Goal: Task Accomplishment & Management: Manage account settings

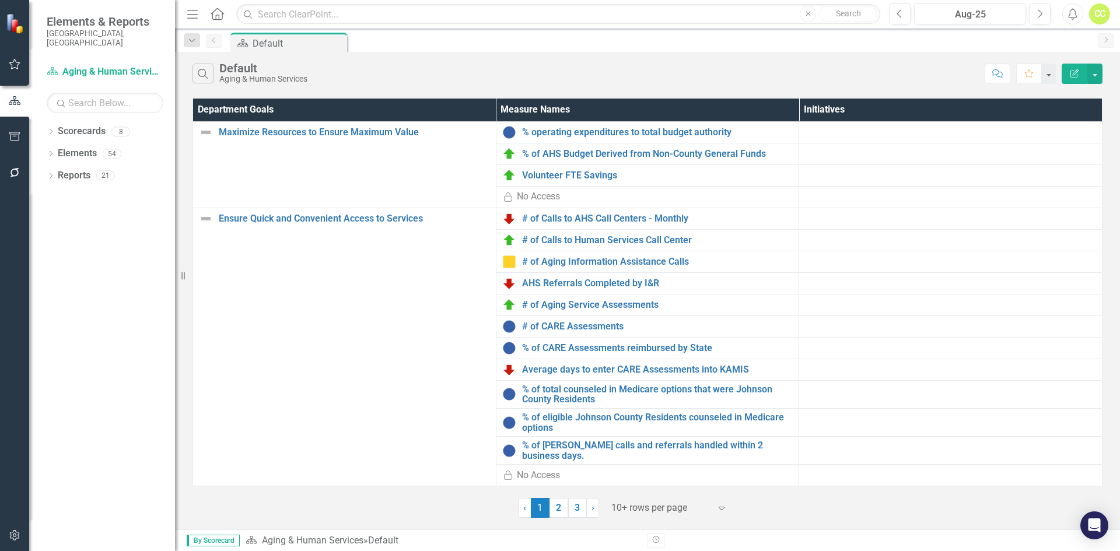
click at [581, 502] on link "3" at bounding box center [577, 508] width 19 height 20
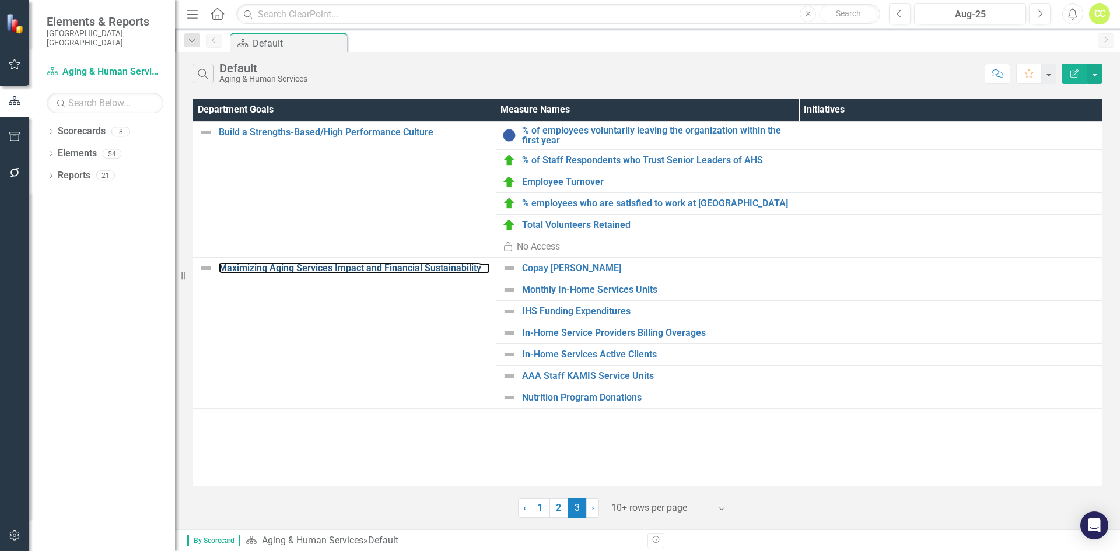
click at [450, 266] on link "Maximizing Aging Services Impact and Financial Sustainability" at bounding box center [354, 268] width 271 height 10
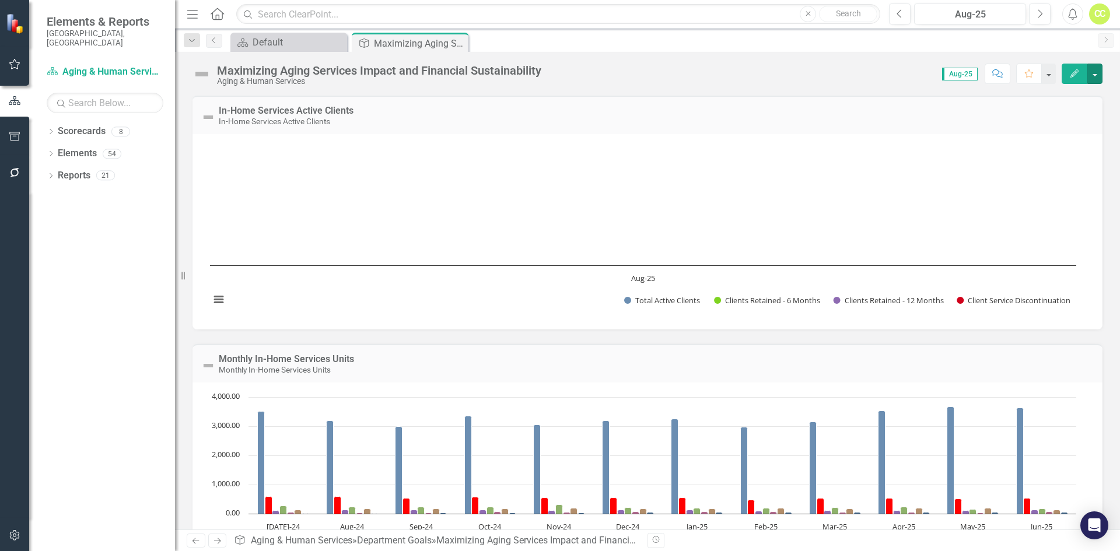
click at [1094, 73] on button "button" at bounding box center [1094, 74] width 15 height 20
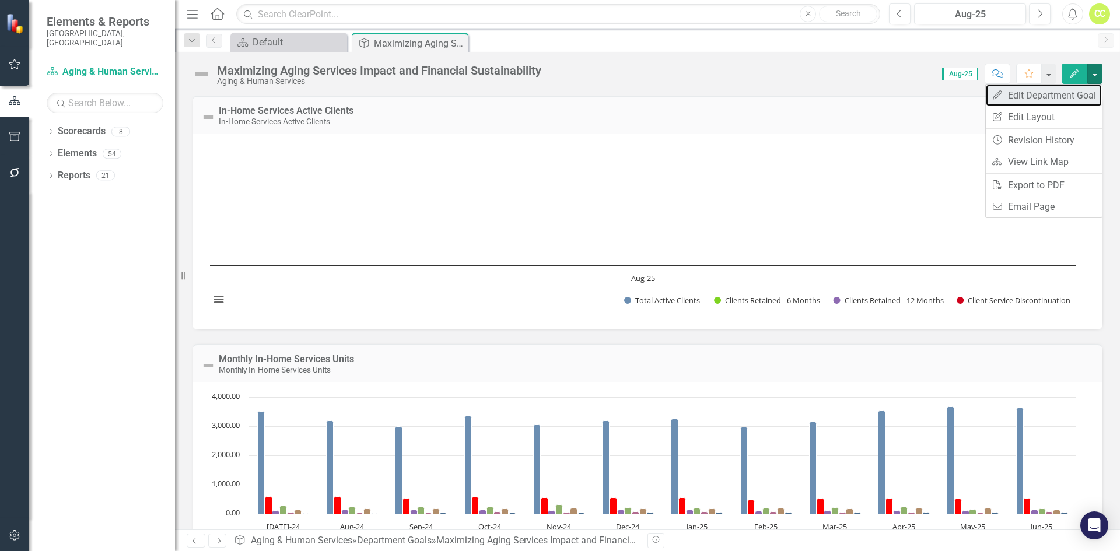
click at [1076, 97] on link "Edit Edit Department Goal" at bounding box center [1043, 96] width 116 height 22
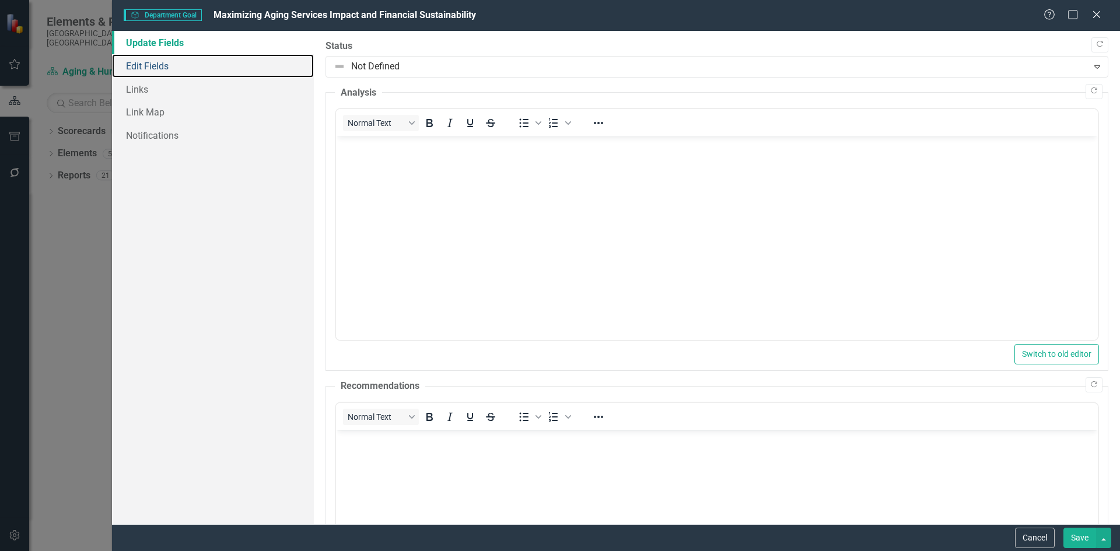
click at [177, 59] on link "Edit Fields" at bounding box center [213, 65] width 202 height 23
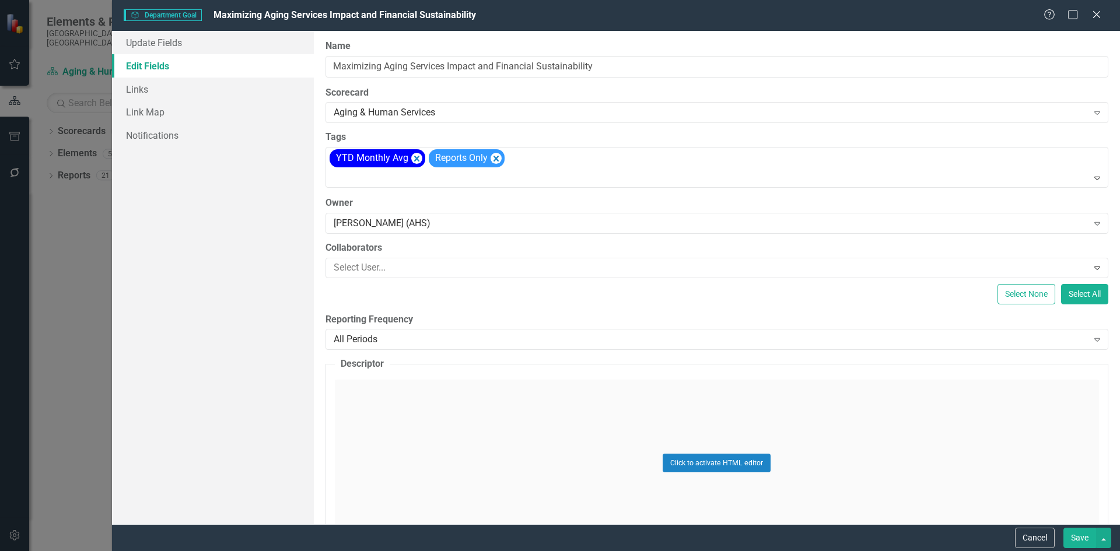
click at [362, 111] on div "Aging & Human Services" at bounding box center [711, 112] width 754 height 13
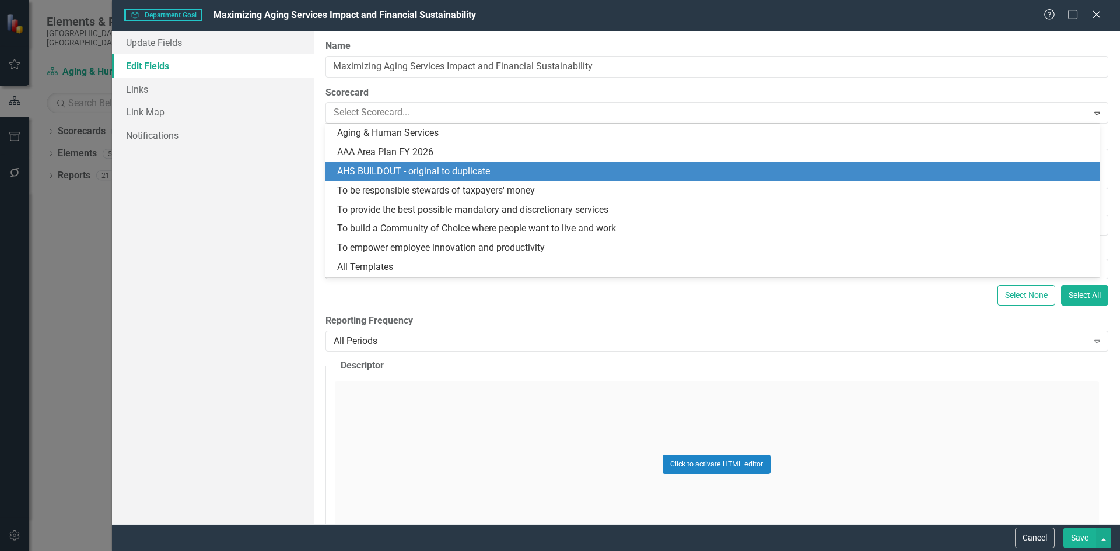
click at [389, 165] on div "AHS BUILDOUT - original to duplicate" at bounding box center [714, 171] width 755 height 13
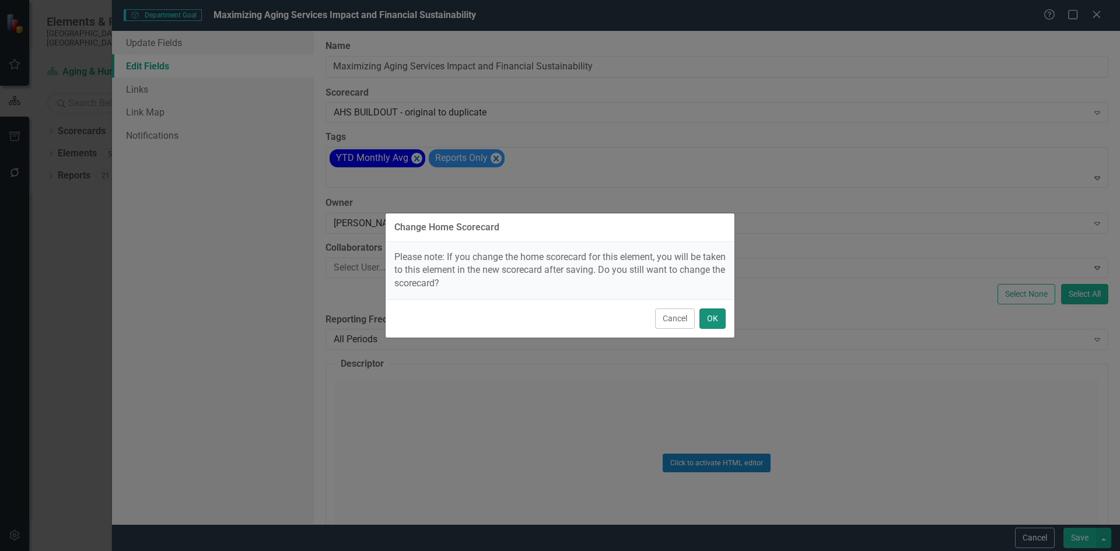
click at [720, 321] on button "OK" at bounding box center [712, 318] width 26 height 20
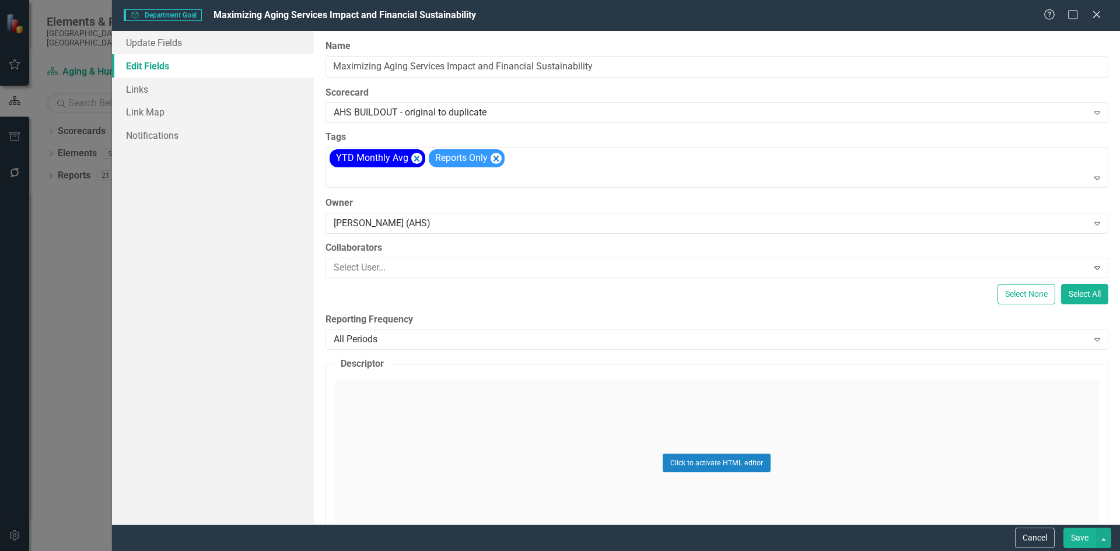
click at [1082, 547] on button "Save" at bounding box center [1079, 538] width 33 height 20
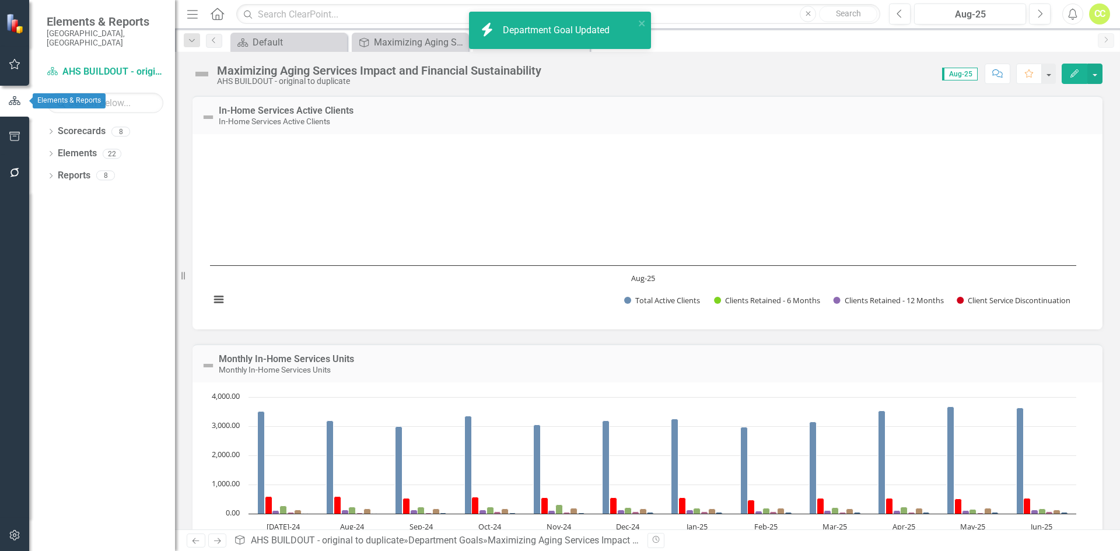
click at [16, 94] on button "button" at bounding box center [14, 101] width 29 height 19
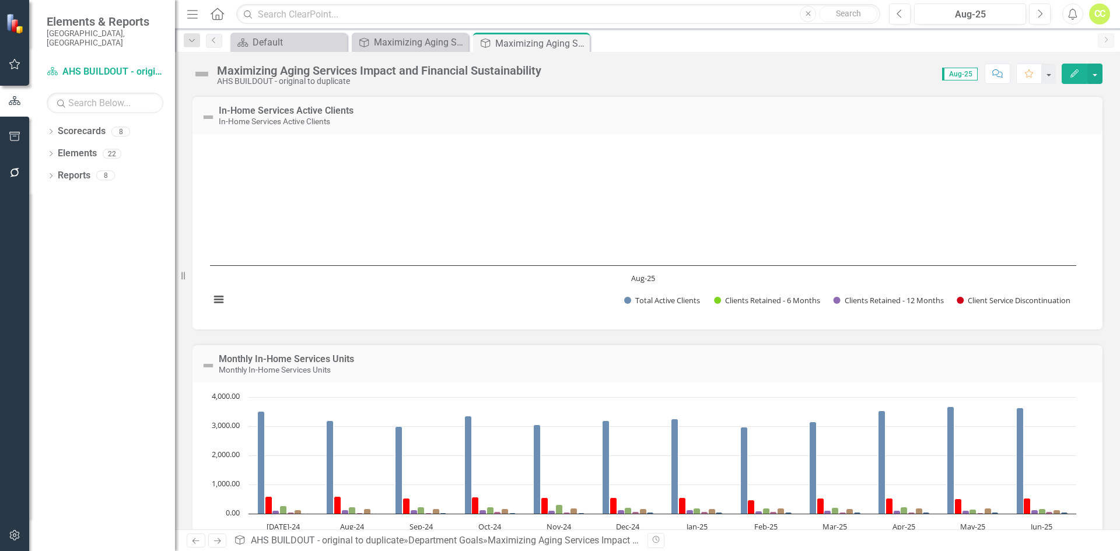
click at [54, 129] on icon "Dropdown" at bounding box center [51, 132] width 8 height 6
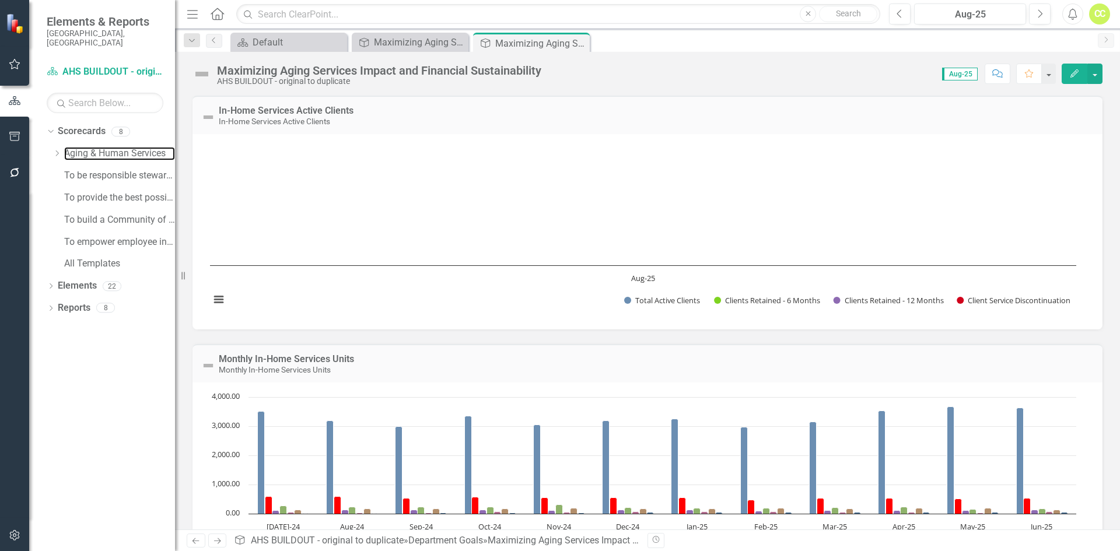
click at [87, 147] on link "Aging & Human Services" at bounding box center [119, 153] width 111 height 13
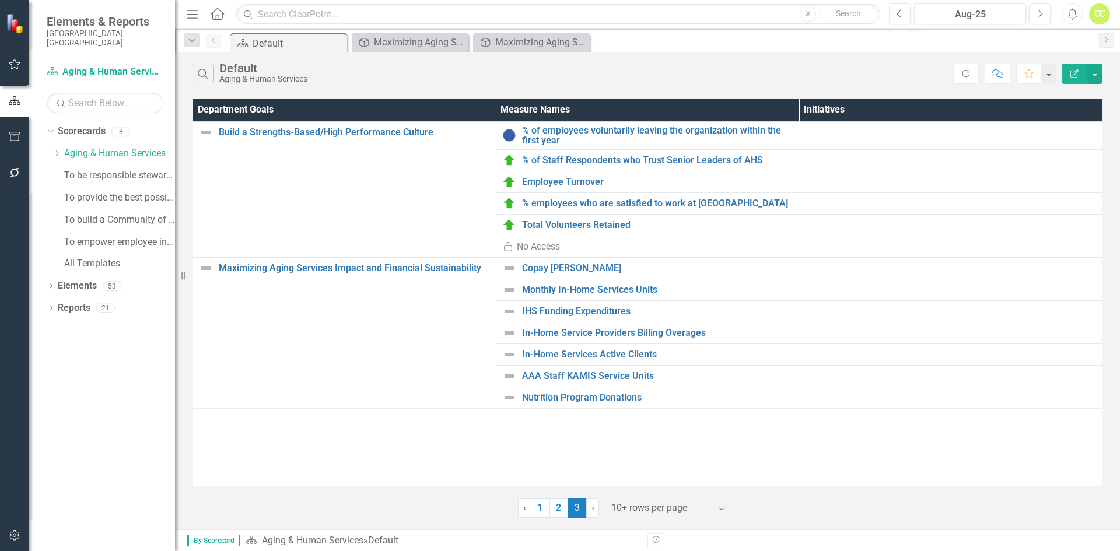
drag, startPoint x: 557, startPoint y: 508, endPoint x: 478, endPoint y: 482, distance: 83.3
click at [557, 508] on link "2" at bounding box center [558, 508] width 19 height 20
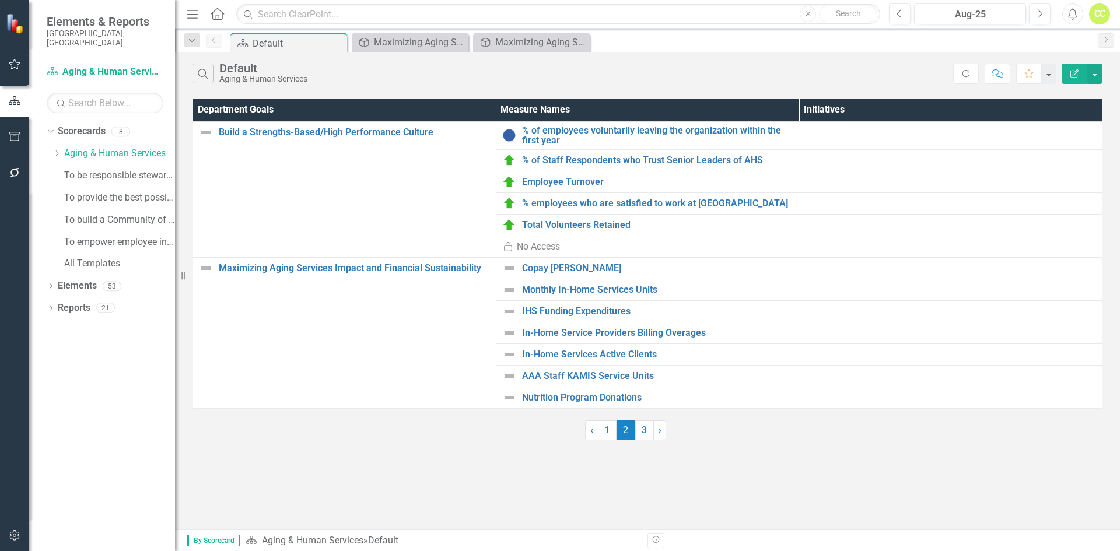
click at [57, 150] on icon "Dropdown" at bounding box center [56, 153] width 9 height 7
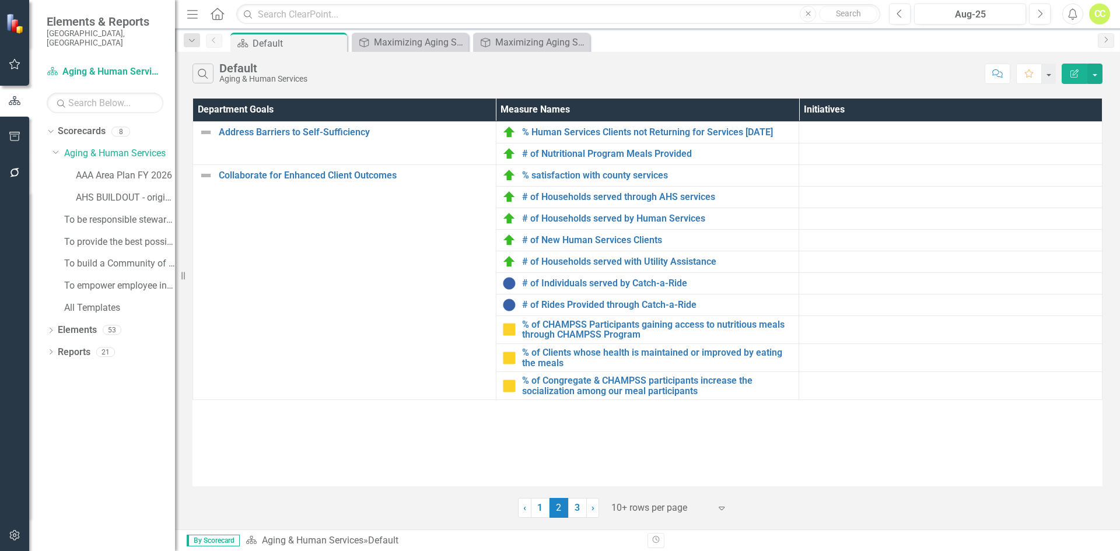
click at [583, 514] on link "3" at bounding box center [577, 508] width 19 height 20
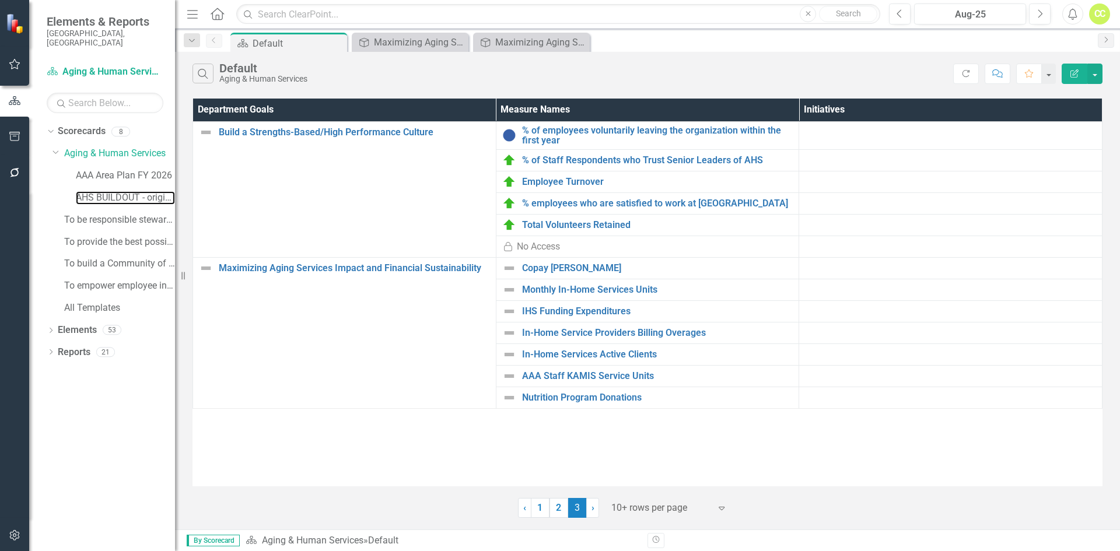
click at [129, 191] on link "AHS BUILDOUT - original to duplicate" at bounding box center [125, 197] width 99 height 13
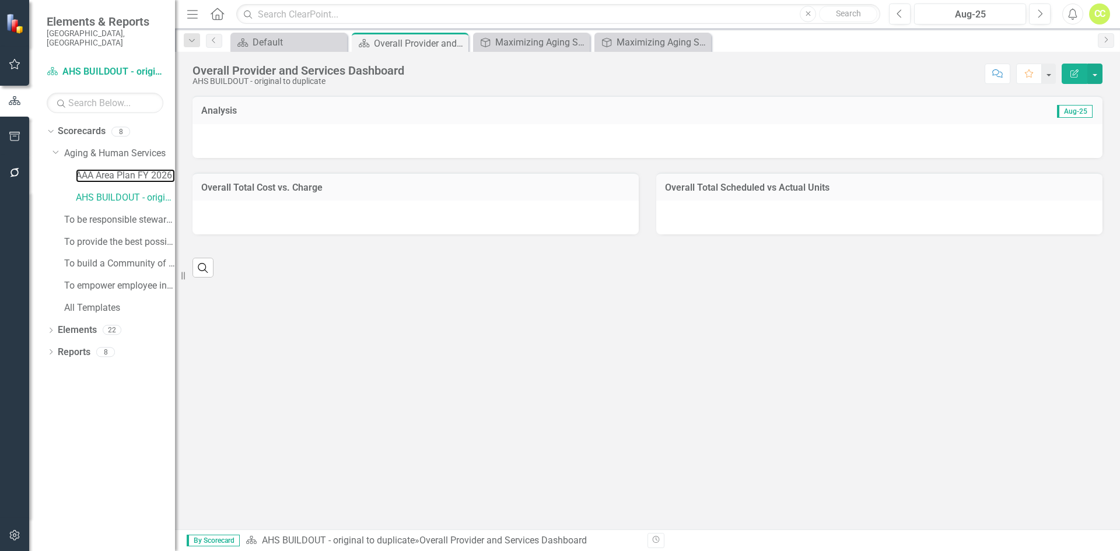
click at [135, 169] on link "AAA Area Plan FY 2026" at bounding box center [125, 175] width 99 height 13
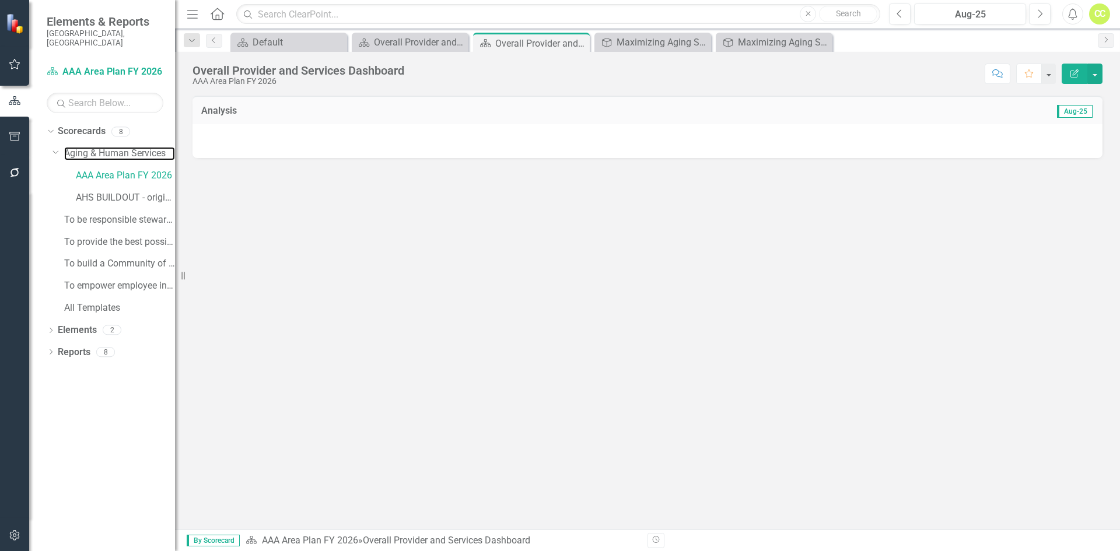
click at [69, 147] on link "Aging & Human Services" at bounding box center [119, 153] width 111 height 13
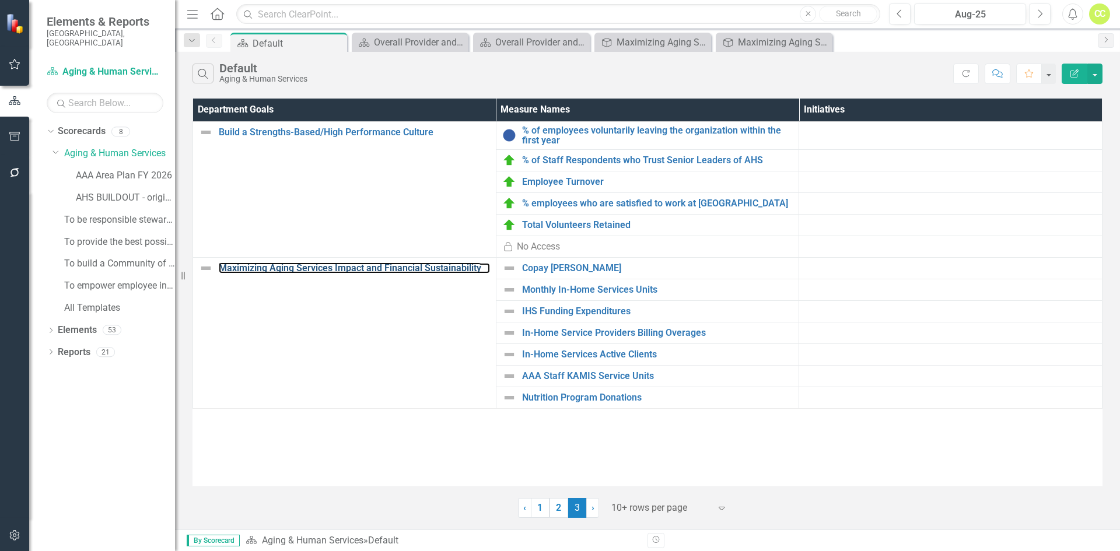
click at [473, 271] on link "Maximizing Aging Services Impact and Financial Sustainability" at bounding box center [354, 268] width 271 height 10
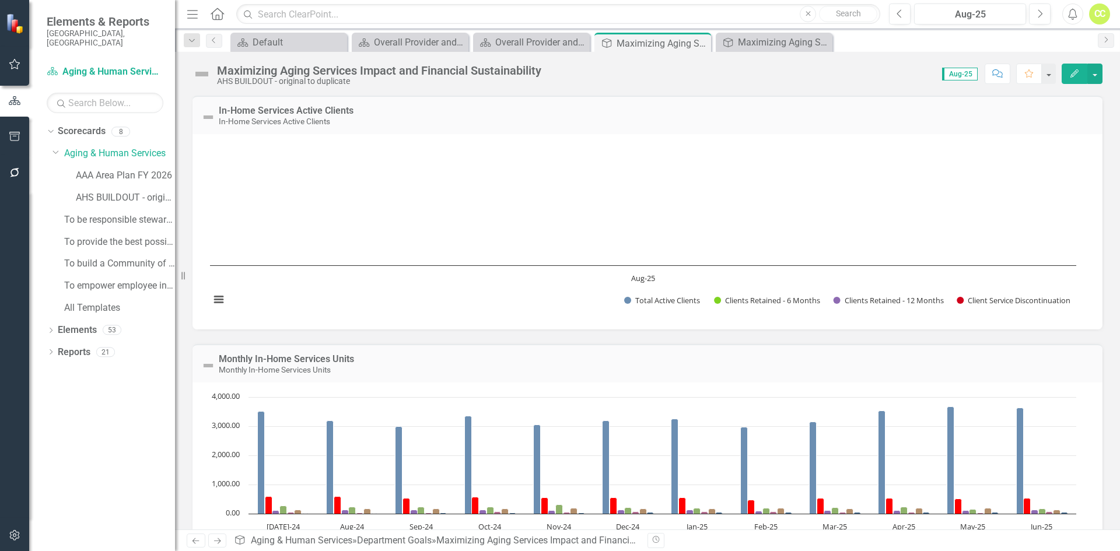
click at [1078, 73] on icon "Edit" at bounding box center [1074, 73] width 10 height 8
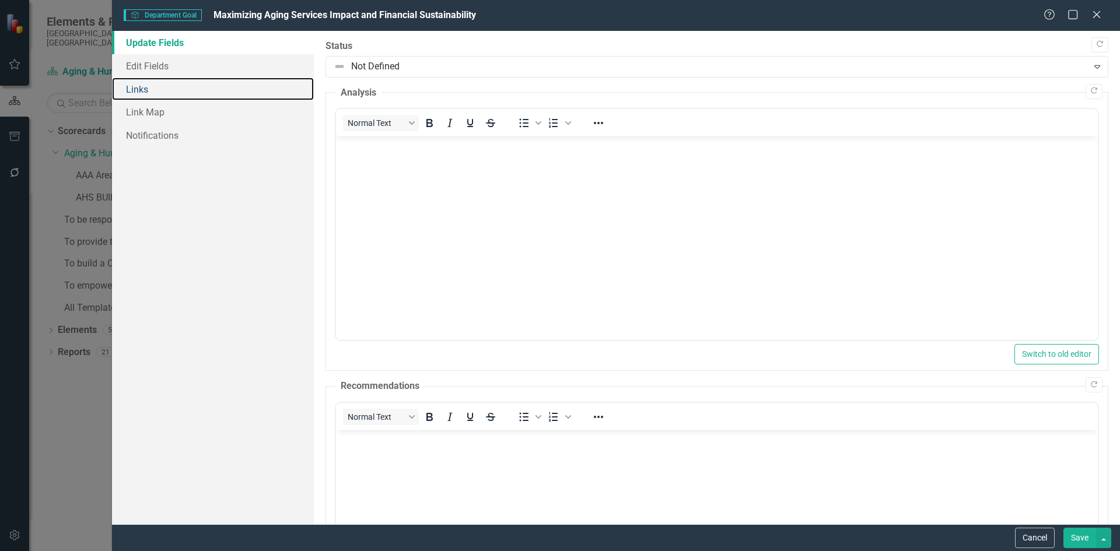
click at [151, 89] on link "Links" at bounding box center [213, 89] width 202 height 23
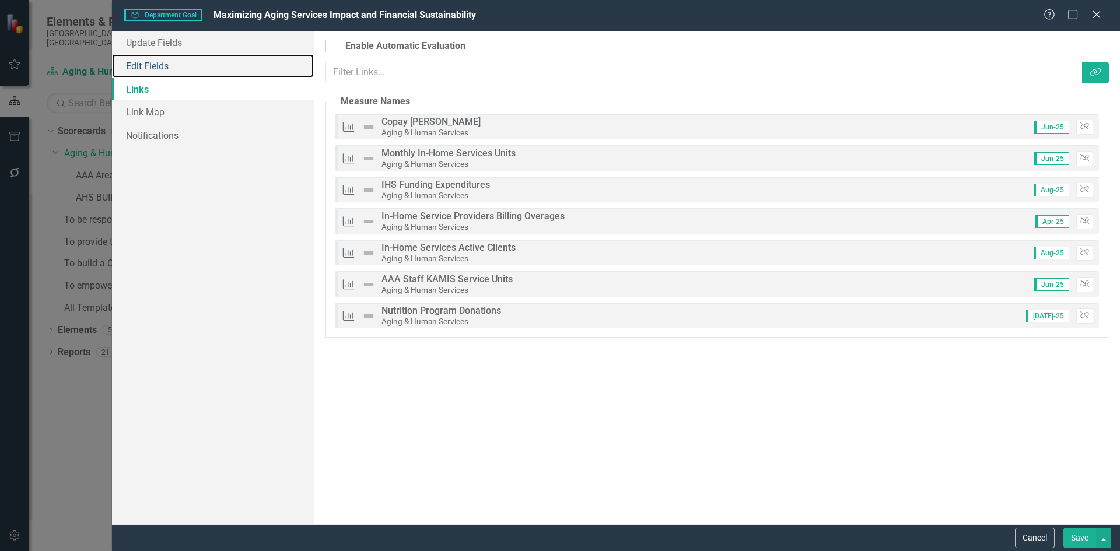
click at [152, 70] on link "Edit Fields" at bounding box center [213, 65] width 202 height 23
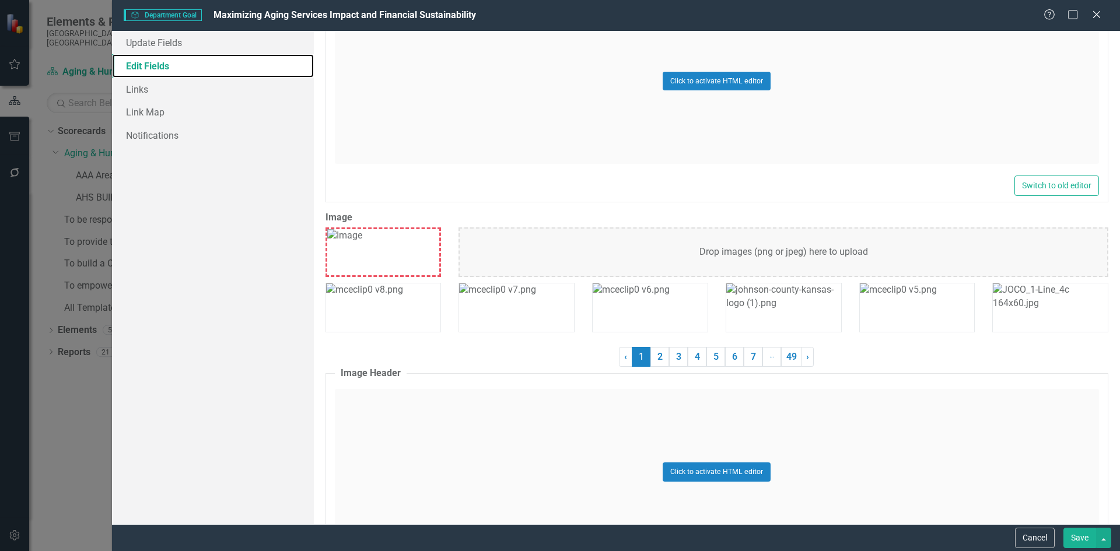
scroll to position [222, 0]
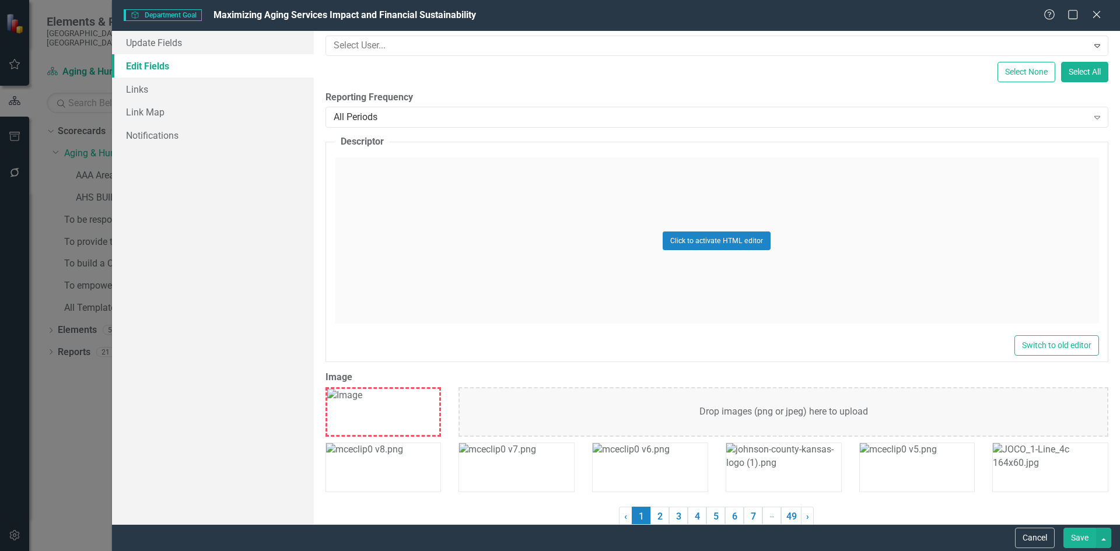
click at [1094, 19] on icon "Close" at bounding box center [1096, 14] width 12 height 9
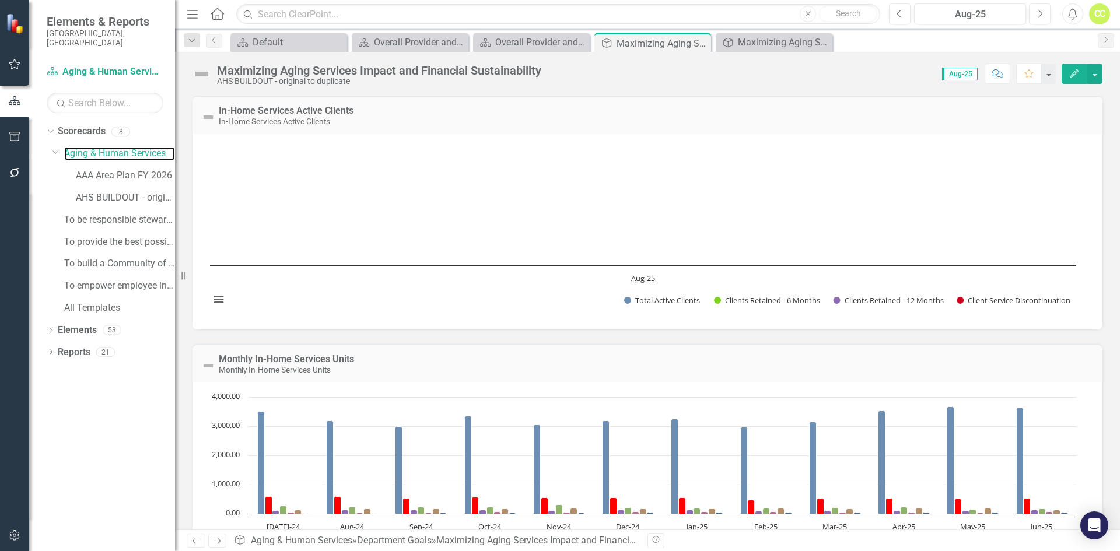
click at [92, 147] on link "Aging & Human Services" at bounding box center [119, 153] width 111 height 13
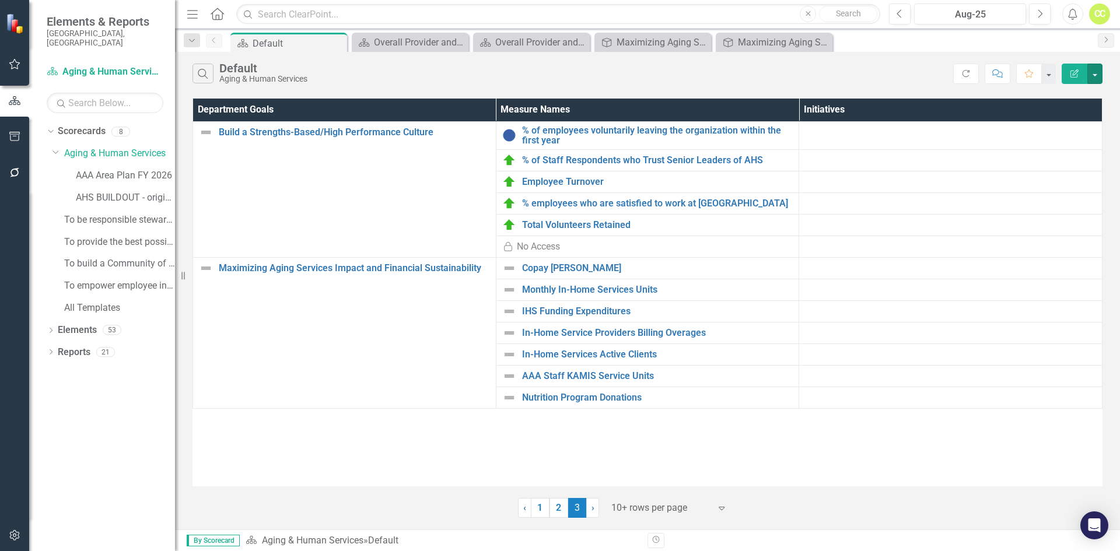
click at [1099, 72] on button "button" at bounding box center [1094, 74] width 15 height 20
click at [1092, 96] on link "Edit Report Edit Report" at bounding box center [1055, 96] width 92 height 22
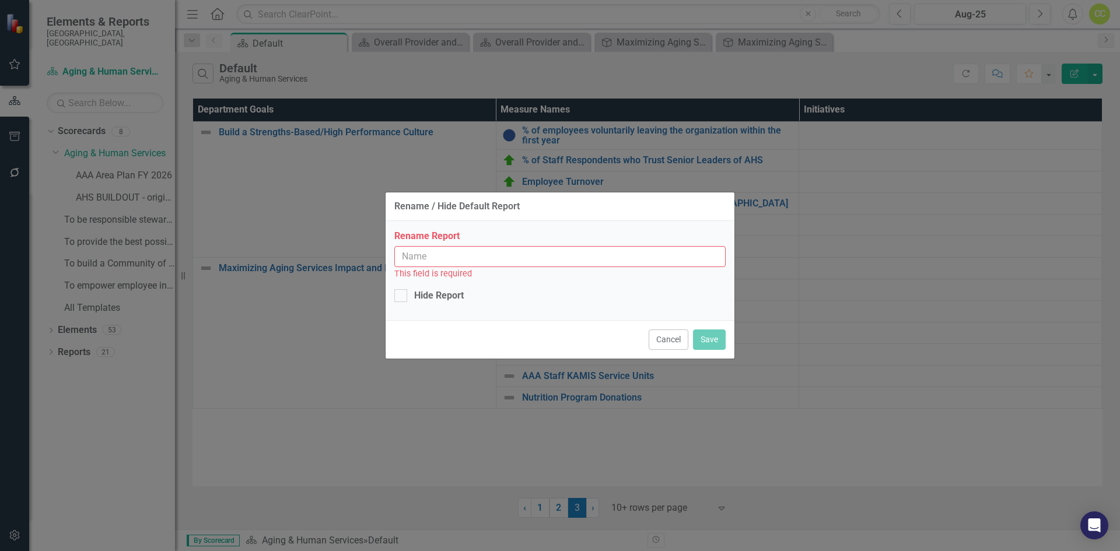
click at [657, 339] on button "Cancel" at bounding box center [668, 339] width 40 height 20
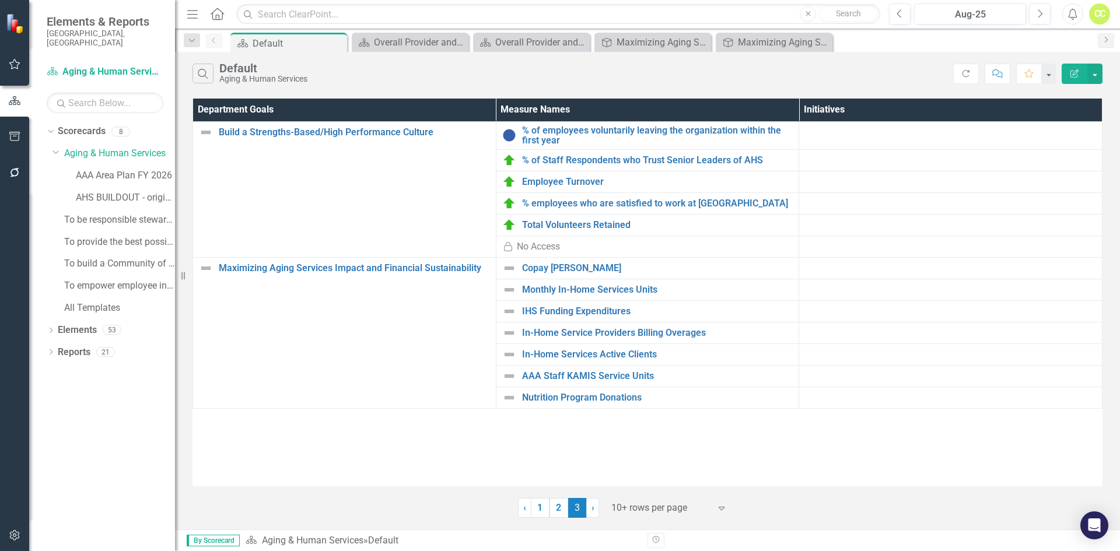
click at [1077, 73] on icon "Edit Report" at bounding box center [1074, 73] width 10 height 8
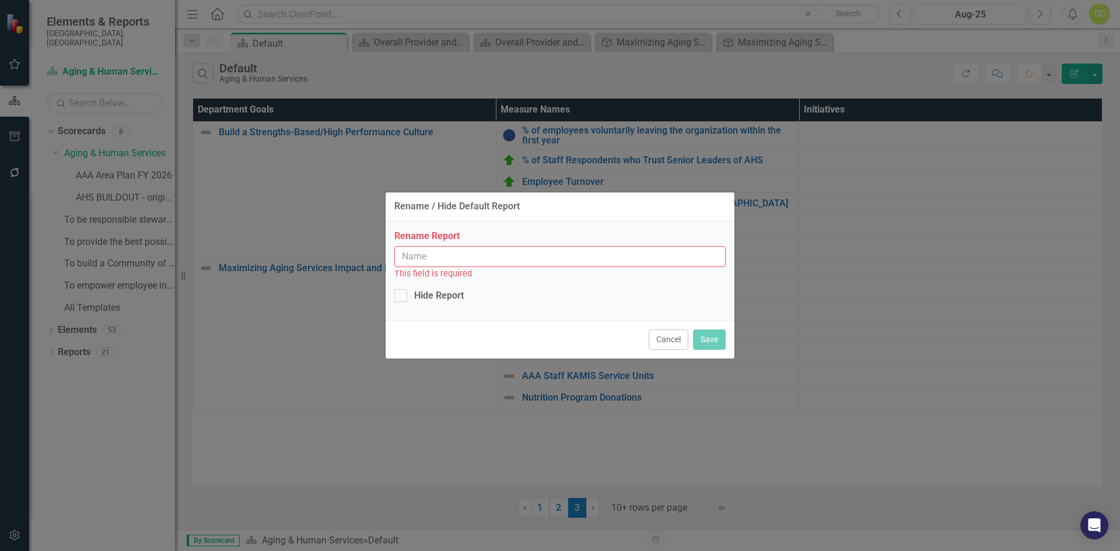
click at [671, 341] on button "Cancel" at bounding box center [668, 339] width 40 height 20
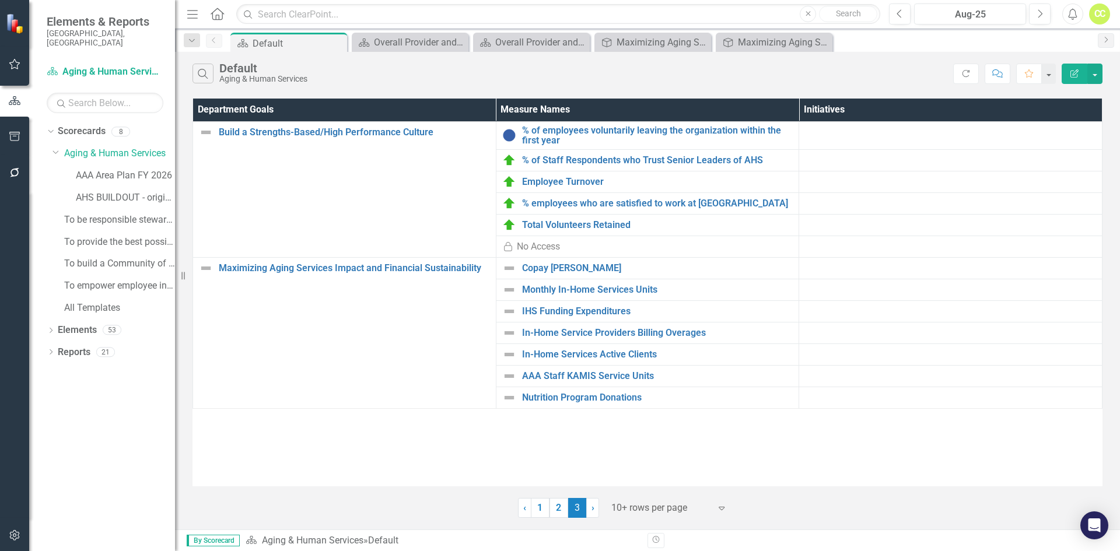
click at [261, 108] on th "Department Goals" at bounding box center [344, 110] width 303 height 23
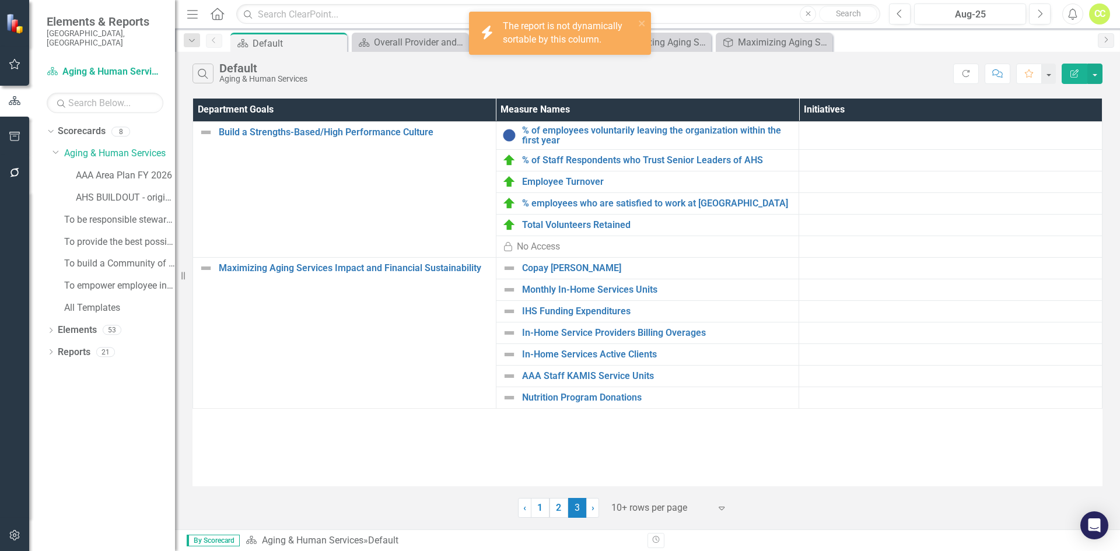
click at [276, 41] on div "Default" at bounding box center [298, 43] width 92 height 15
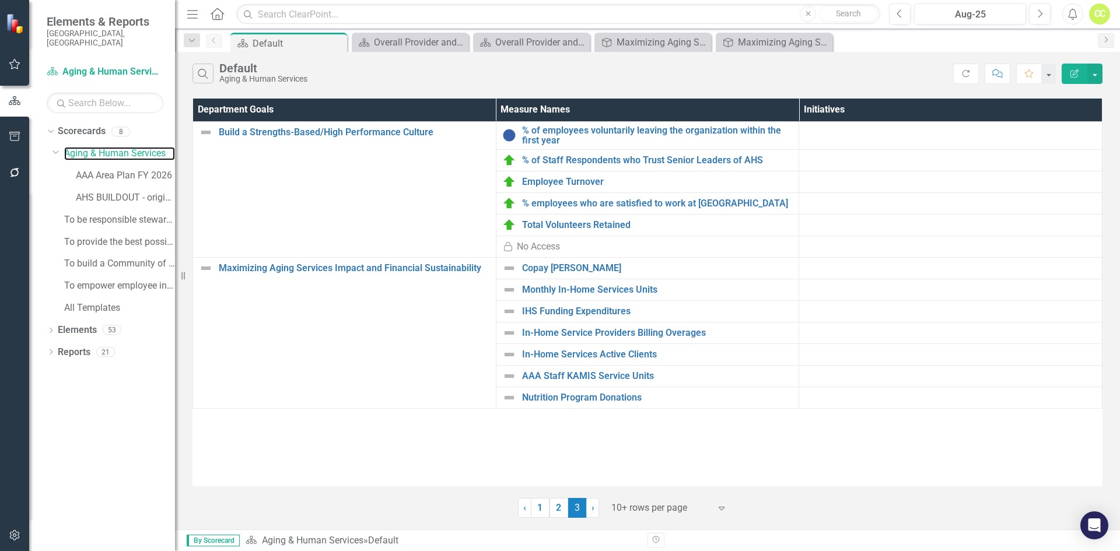
click at [141, 147] on link "Aging & Human Services" at bounding box center [119, 153] width 111 height 13
click at [56, 323] on div "Dropdown Elements 53" at bounding box center [111, 332] width 128 height 22
click at [51, 321] on div "Dropdown Elements 53" at bounding box center [111, 332] width 128 height 22
click at [49, 321] on div "Dropdown Elements 53" at bounding box center [111, 332] width 128 height 22
click at [49, 350] on icon "Dropdown" at bounding box center [51, 353] width 8 height 6
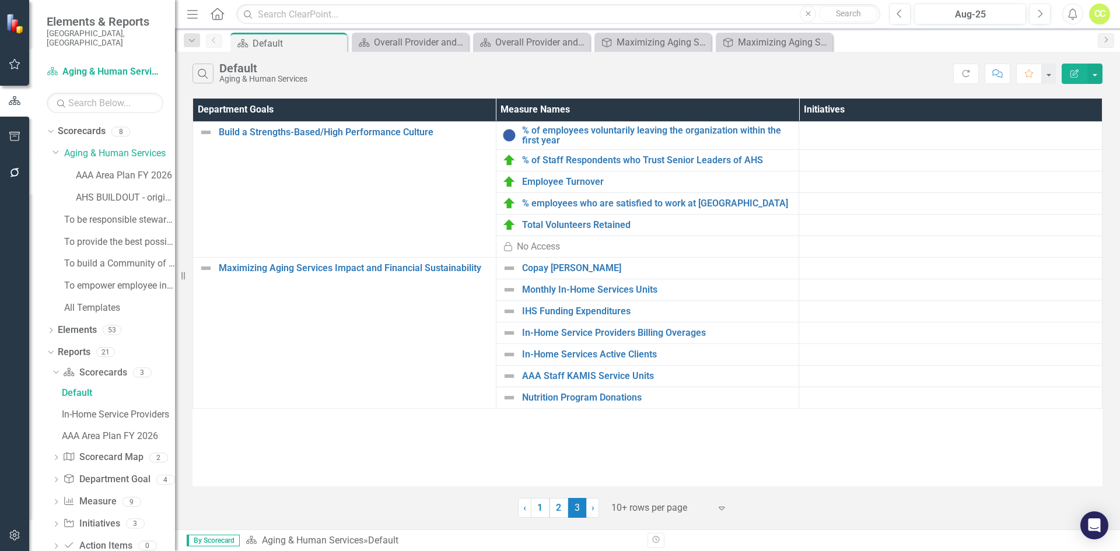
click at [54, 478] on icon "Dropdown" at bounding box center [56, 481] width 8 height 6
click at [121, 427] on link "Department Goals" at bounding box center [117, 436] width 116 height 19
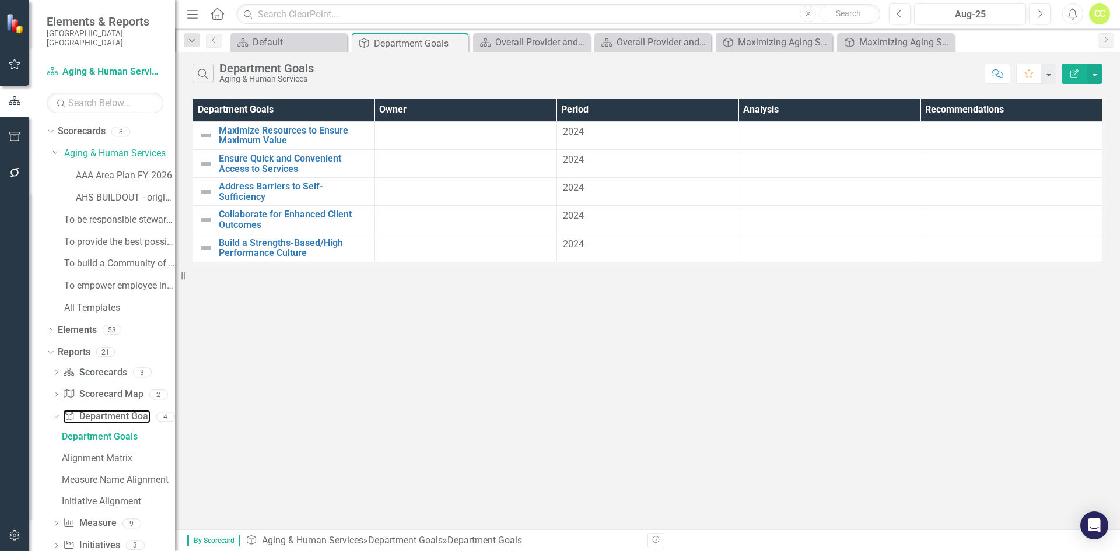
click at [121, 410] on link "Department Goal Department Goal" at bounding box center [106, 416] width 87 height 13
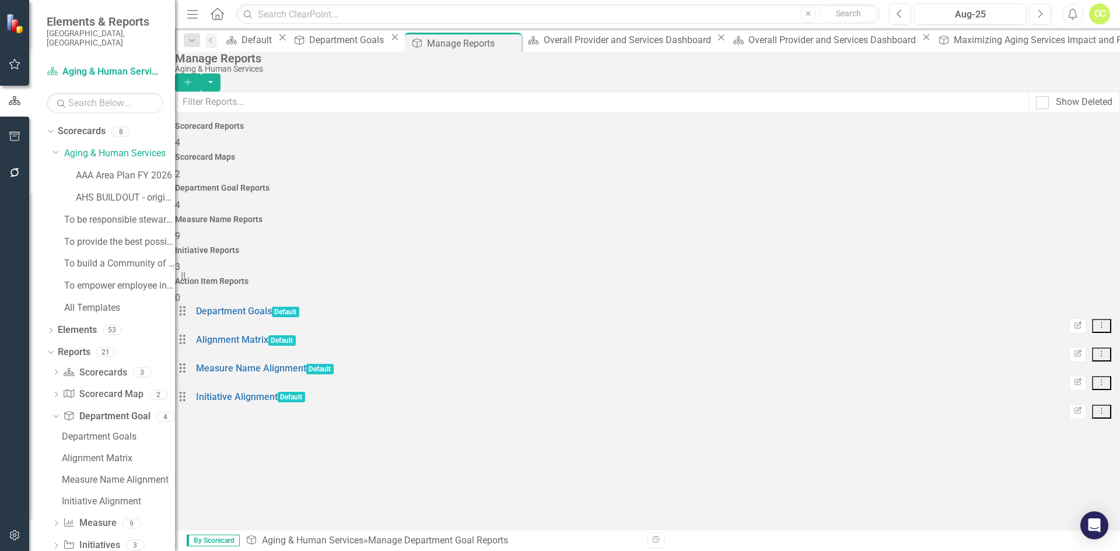
click at [250, 150] on div "Scorecard Reports 4" at bounding box center [647, 136] width 945 height 28
click at [583, 184] on div "Department Goal Reports 4" at bounding box center [647, 198] width 945 height 28
click at [134, 147] on link "Aging & Human Services" at bounding box center [119, 153] width 111 height 13
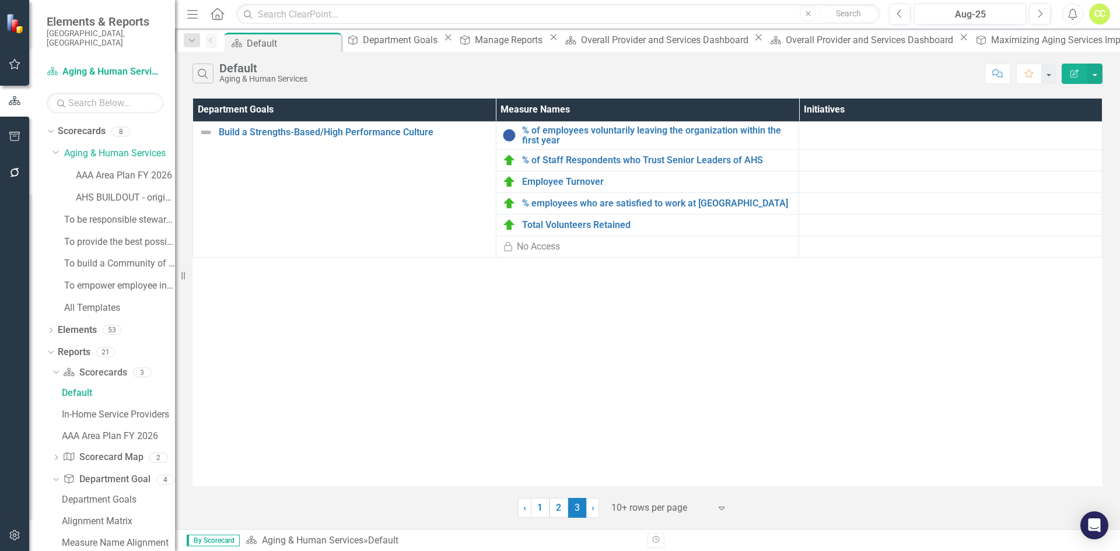
click at [559, 507] on link "2" at bounding box center [558, 508] width 19 height 20
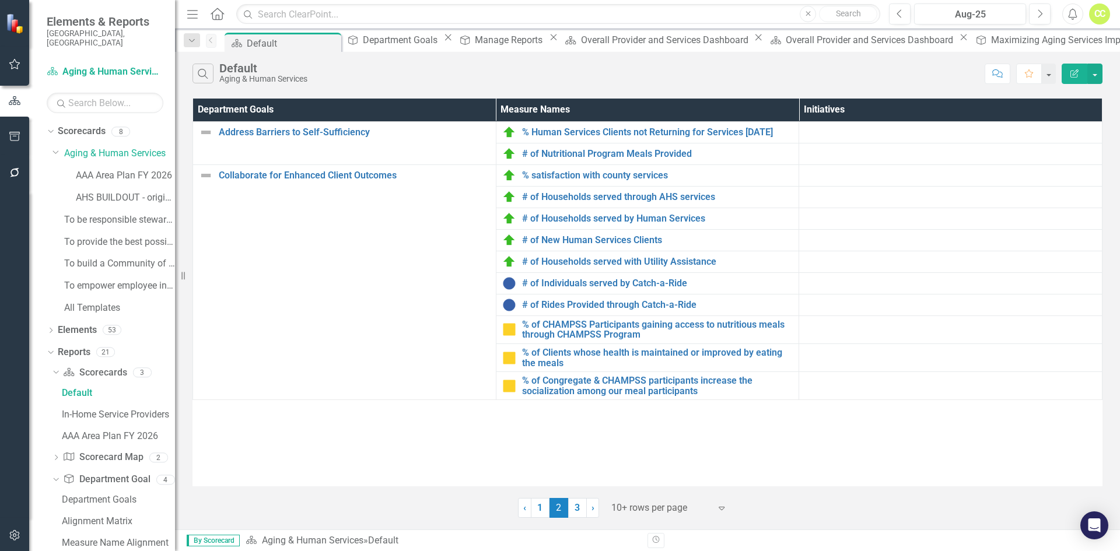
click at [574, 507] on link "3" at bounding box center [577, 508] width 19 height 20
